Goal: Task Accomplishment & Management: Complete application form

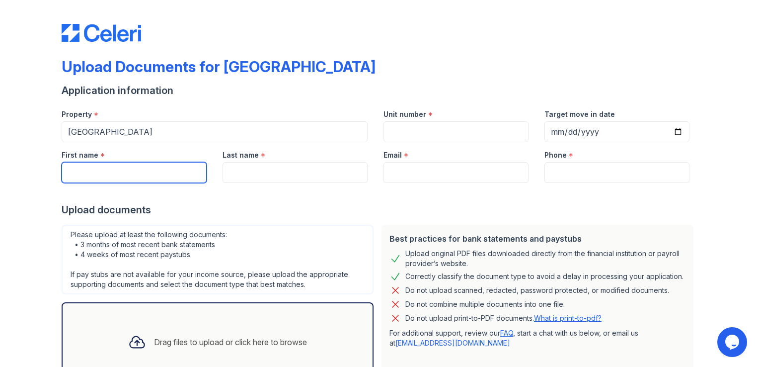
click at [147, 166] on input "First name" at bounding box center [134, 172] width 145 height 21
type input "[PERSON_NAME]"
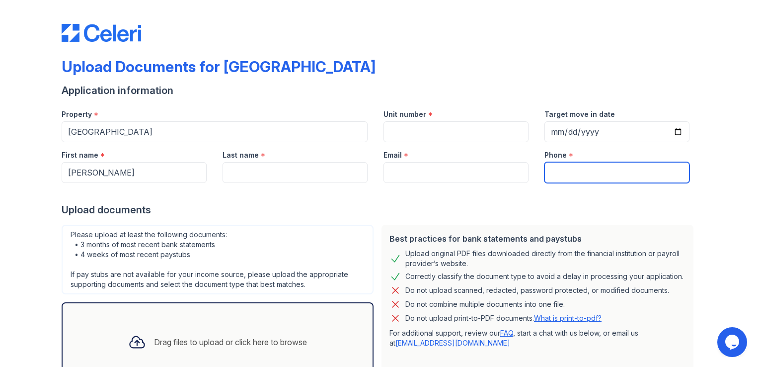
click at [559, 170] on input "Phone" at bounding box center [617, 172] width 145 height 21
type input "[PHONE_NUMBER]"
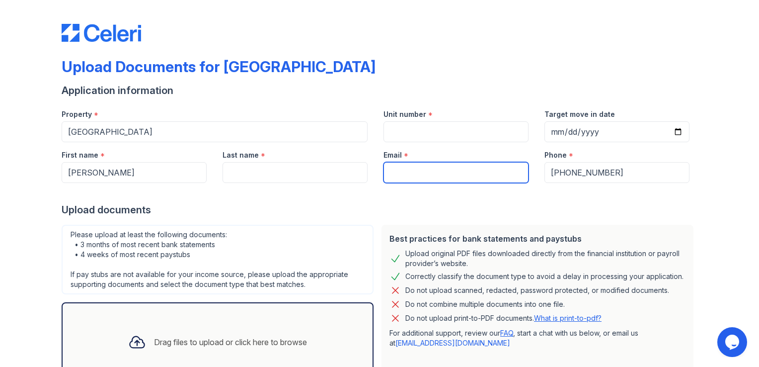
click at [486, 172] on input "Email" at bounding box center [456, 172] width 145 height 21
type input "[EMAIL_ADDRESS][DOMAIN_NAME]"
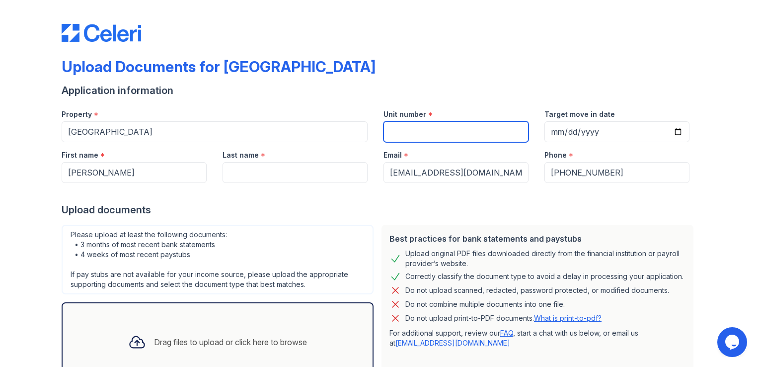
click at [433, 129] on input "Unit number" at bounding box center [456, 131] width 145 height 21
type input "2009B"
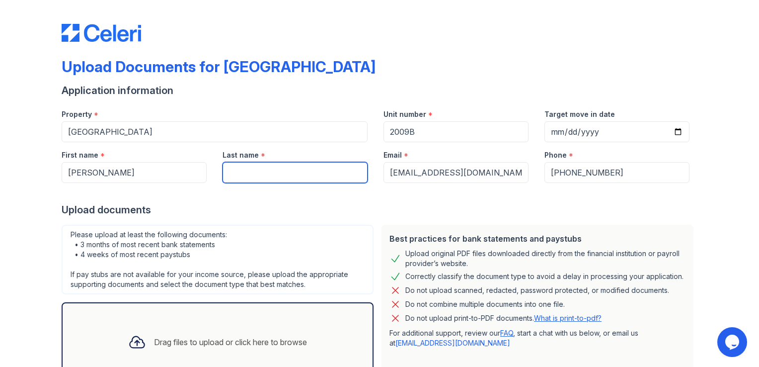
click at [306, 175] on input "Last name" at bounding box center [295, 172] width 145 height 21
type input "Chrzastowski"
click at [469, 188] on div at bounding box center [380, 193] width 636 height 20
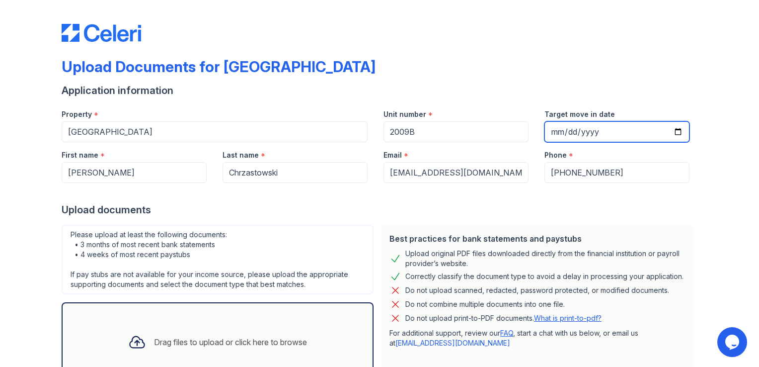
click at [676, 134] on input "Target move in date" at bounding box center [617, 131] width 145 height 21
type input "[DATE]"
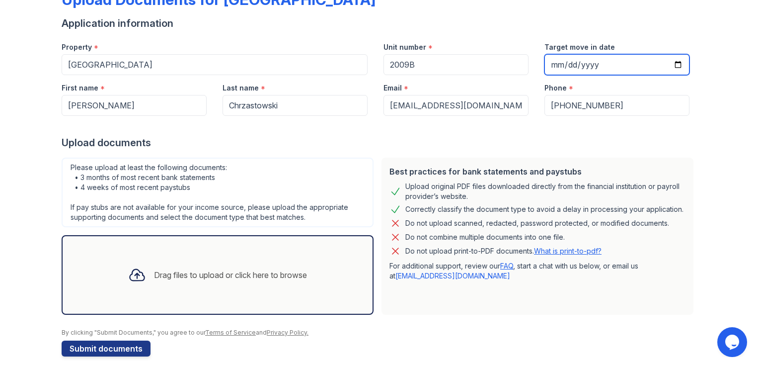
scroll to position [76, 0]
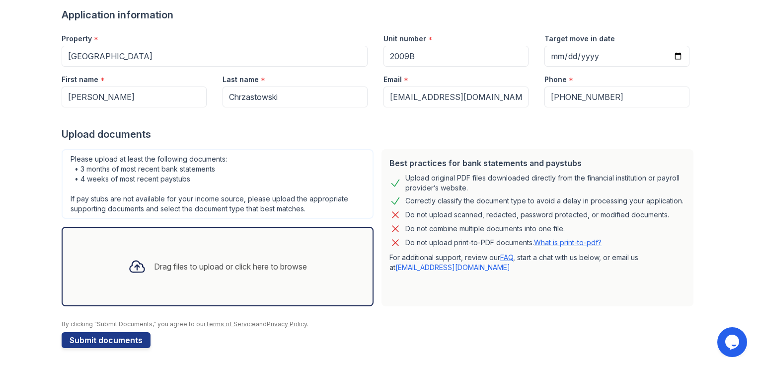
click at [205, 268] on div "Drag files to upload or click here to browse" at bounding box center [230, 266] width 153 height 12
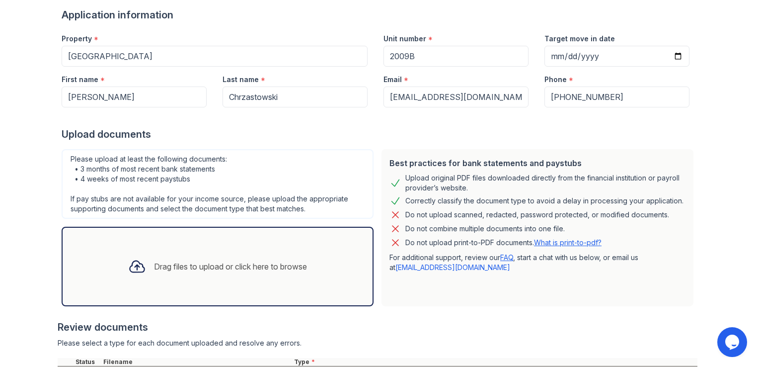
click at [204, 269] on div "Drag files to upload or click here to browse" at bounding box center [230, 266] width 153 height 12
click at [195, 266] on div "Drag files to upload or click here to browse" at bounding box center [230, 266] width 153 height 12
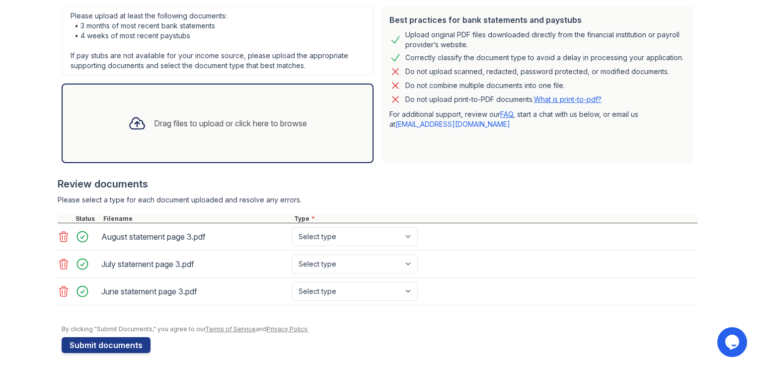
scroll to position [223, 0]
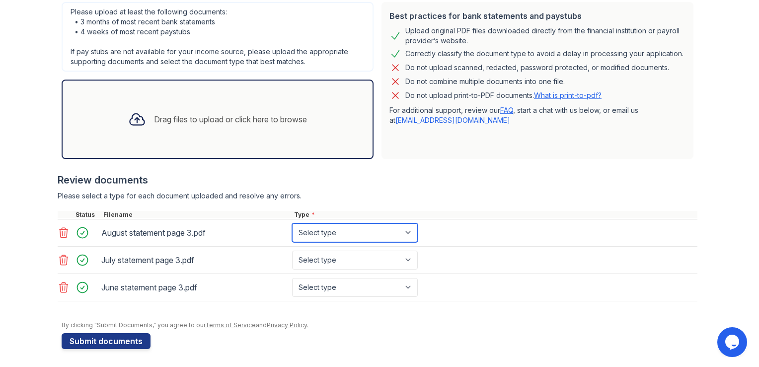
click at [405, 231] on select "Select type Paystub Bank Statement Offer Letter Tax Documents Benefit Award Let…" at bounding box center [355, 232] width 126 height 19
select select "bank_statement"
click at [292, 223] on select "Select type Paystub Bank Statement Offer Letter Tax Documents Benefit Award Let…" at bounding box center [355, 232] width 126 height 19
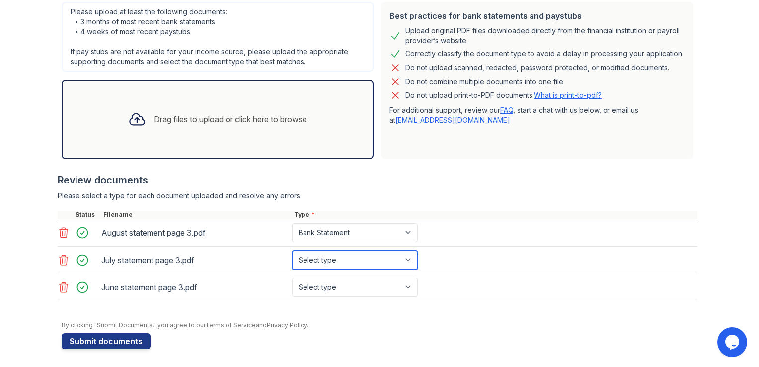
click at [406, 258] on select "Select type Paystub Bank Statement Offer Letter Tax Documents Benefit Award Let…" at bounding box center [355, 259] width 126 height 19
select select "bank_statement"
click at [292, 250] on select "Select type Paystub Bank Statement Offer Letter Tax Documents Benefit Award Let…" at bounding box center [355, 259] width 126 height 19
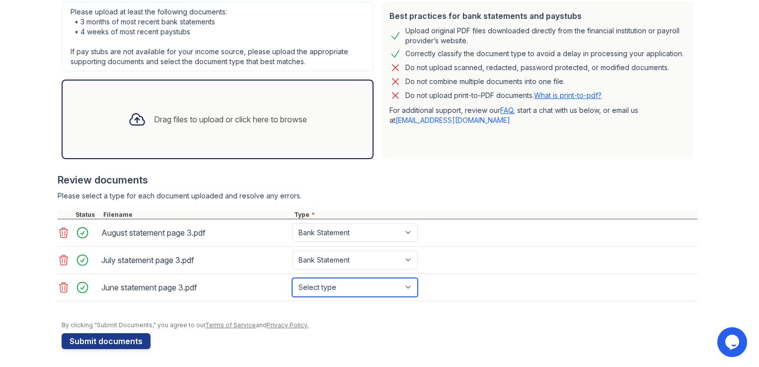
click at [405, 288] on select "Select type Paystub Bank Statement Offer Letter Tax Documents Benefit Award Let…" at bounding box center [355, 287] width 126 height 19
select select "bank_statement"
click at [292, 278] on select "Select type Paystub Bank Statement Offer Letter Tax Documents Benefit Award Let…" at bounding box center [355, 287] width 126 height 19
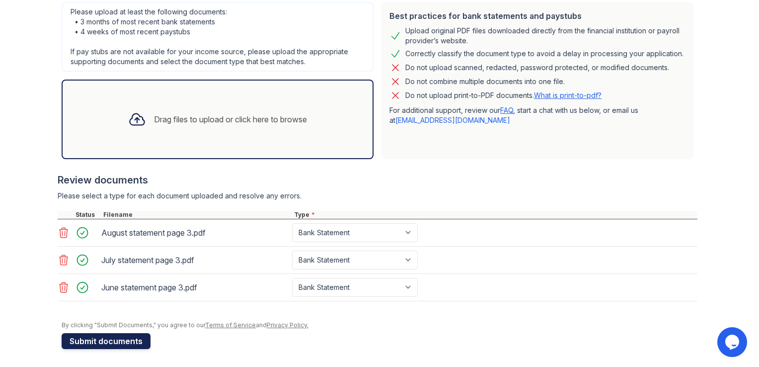
click at [104, 342] on button "Submit documents" at bounding box center [106, 341] width 89 height 16
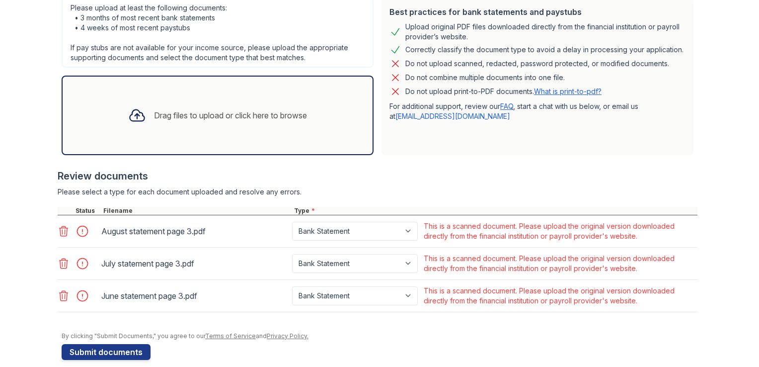
scroll to position [266, 0]
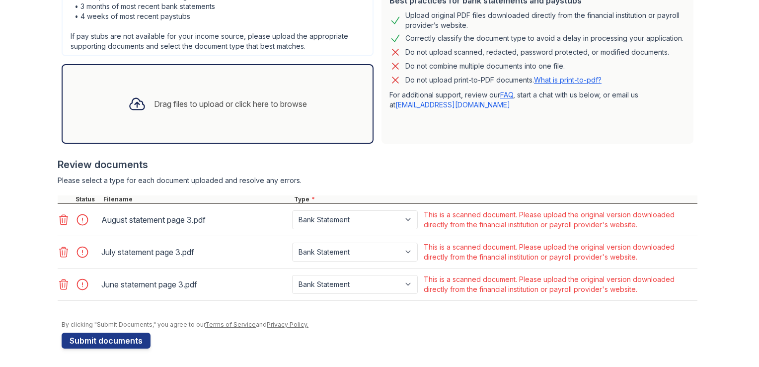
click at [742, 281] on main "Upload Documents for [GEOGRAPHIC_DATA] Please correct the errors below. Applica…" at bounding box center [379, 183] width 759 height 367
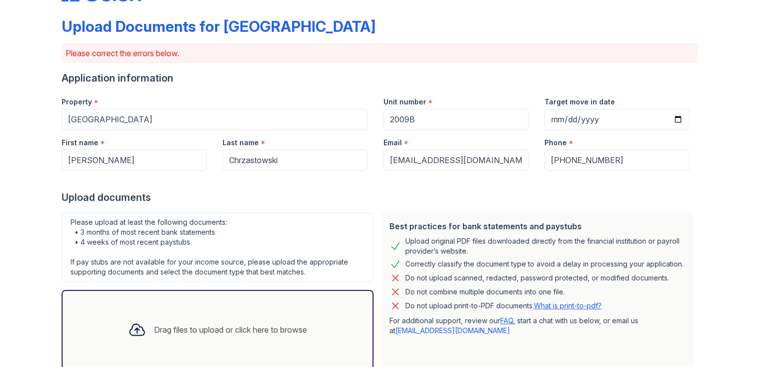
scroll to position [0, 0]
